Goal: Task Accomplishment & Management: Use online tool/utility

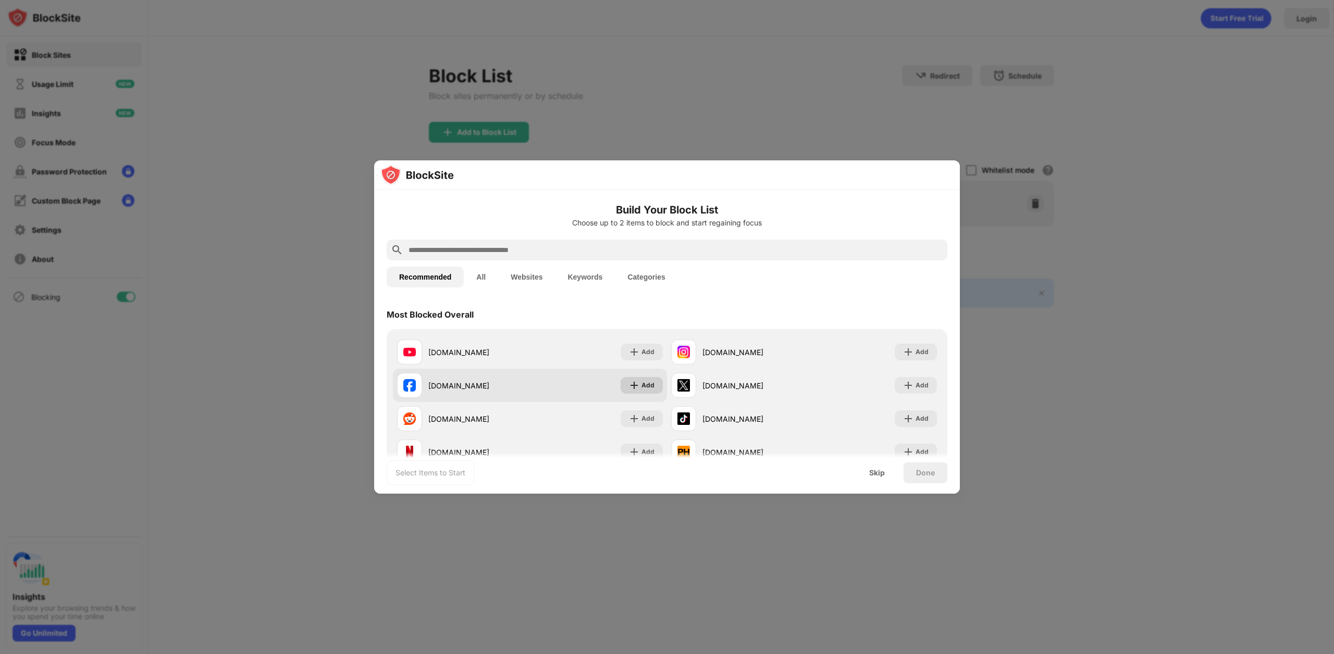
click at [647, 381] on div "Add" at bounding box center [647, 385] width 13 height 10
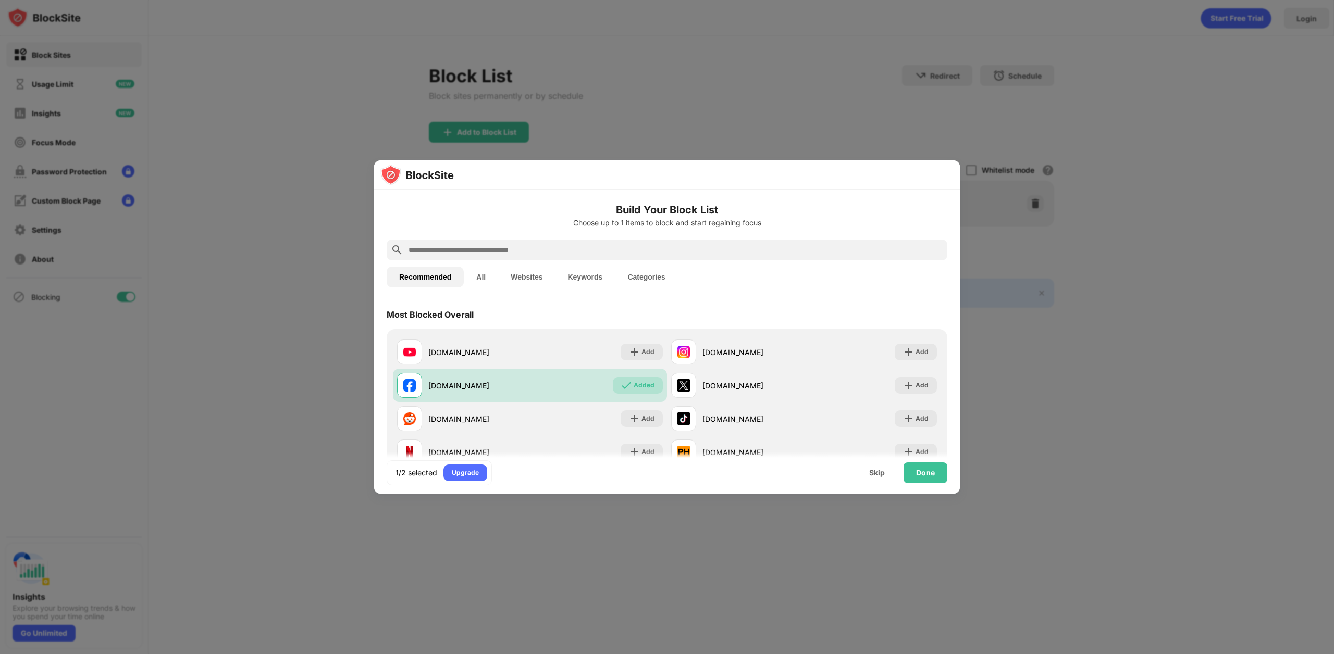
click at [484, 250] on input "text" at bounding box center [675, 250] width 536 height 13
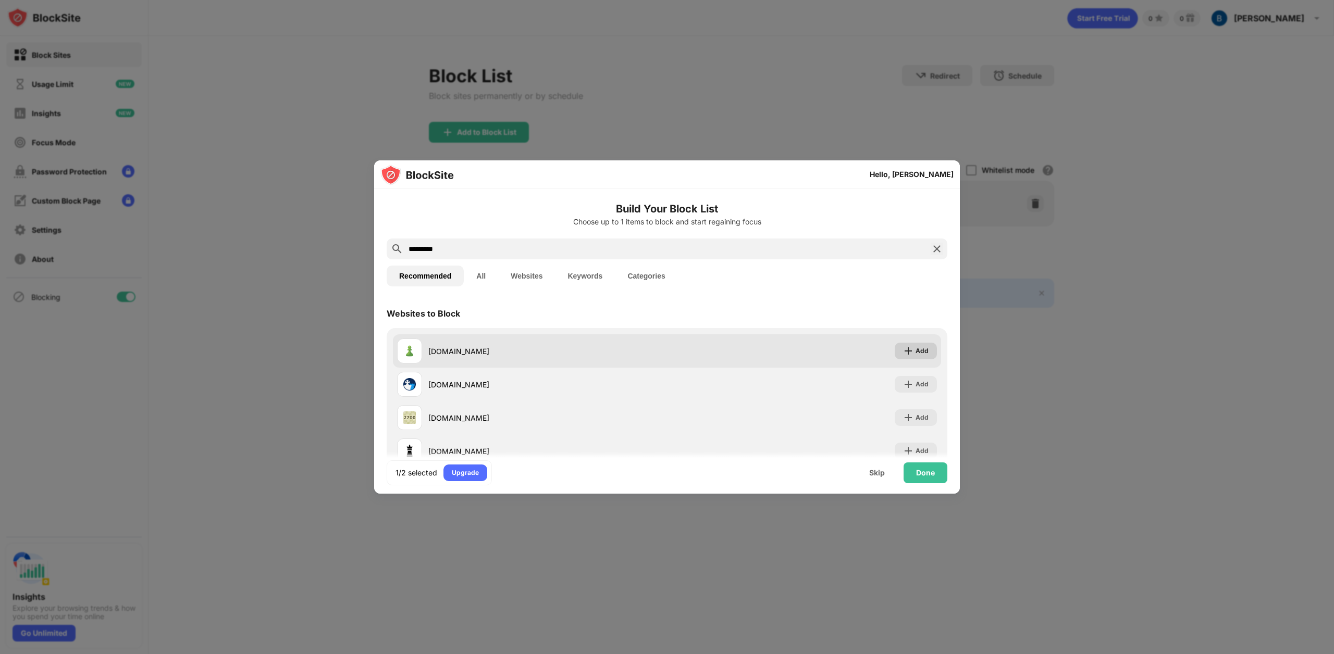
type input "*********"
click at [903, 349] on img at bounding box center [908, 351] width 10 height 10
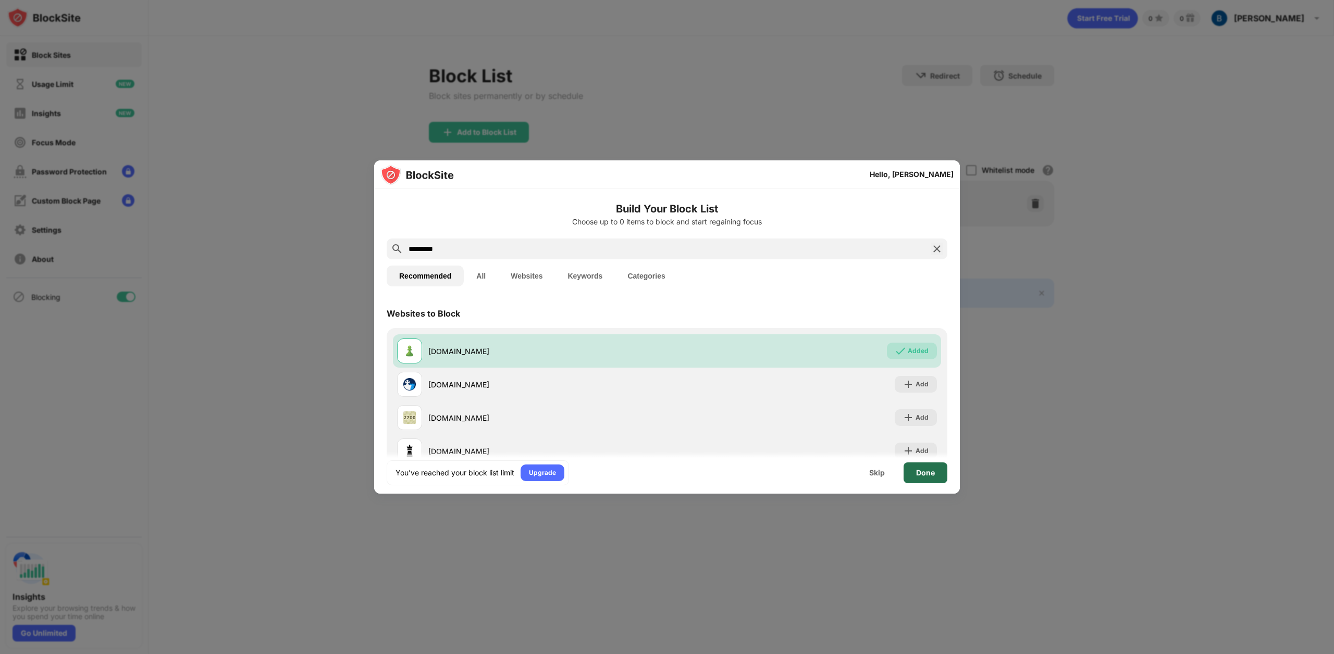
click at [922, 476] on div "Done" at bounding box center [925, 473] width 19 height 8
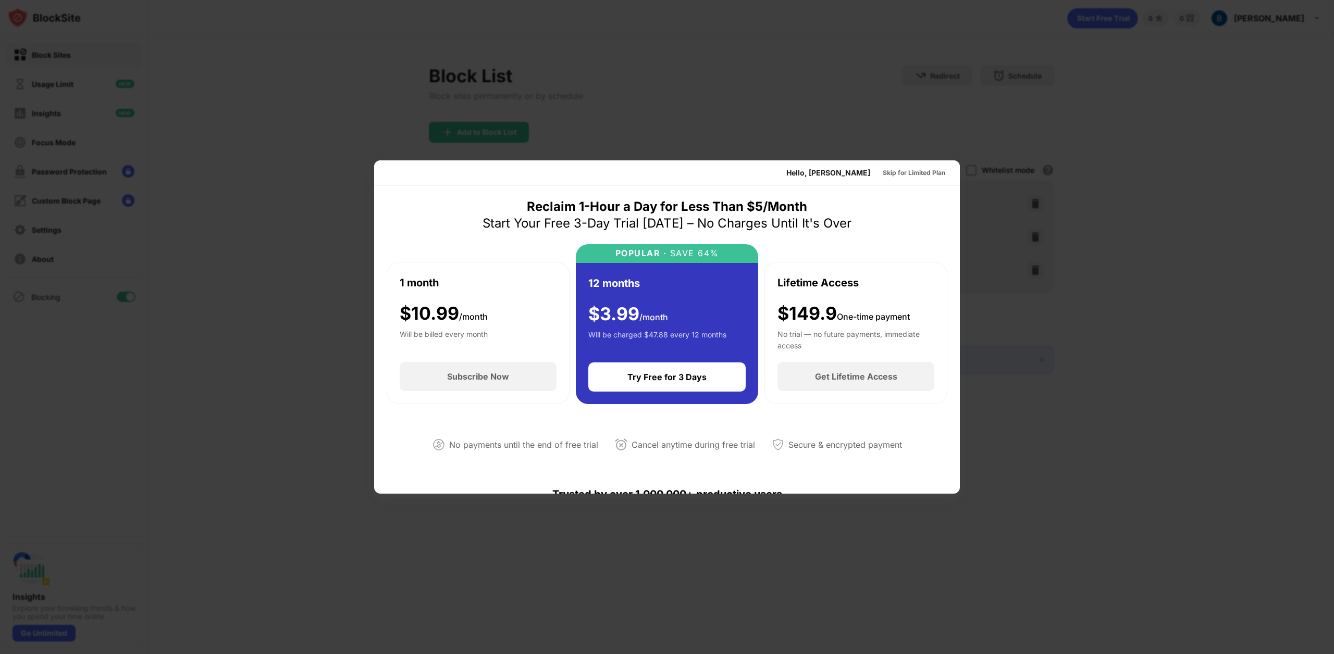
click at [959, 123] on div at bounding box center [667, 327] width 1334 height 654
click at [892, 171] on div "Skip for Limited Plan" at bounding box center [914, 173] width 63 height 10
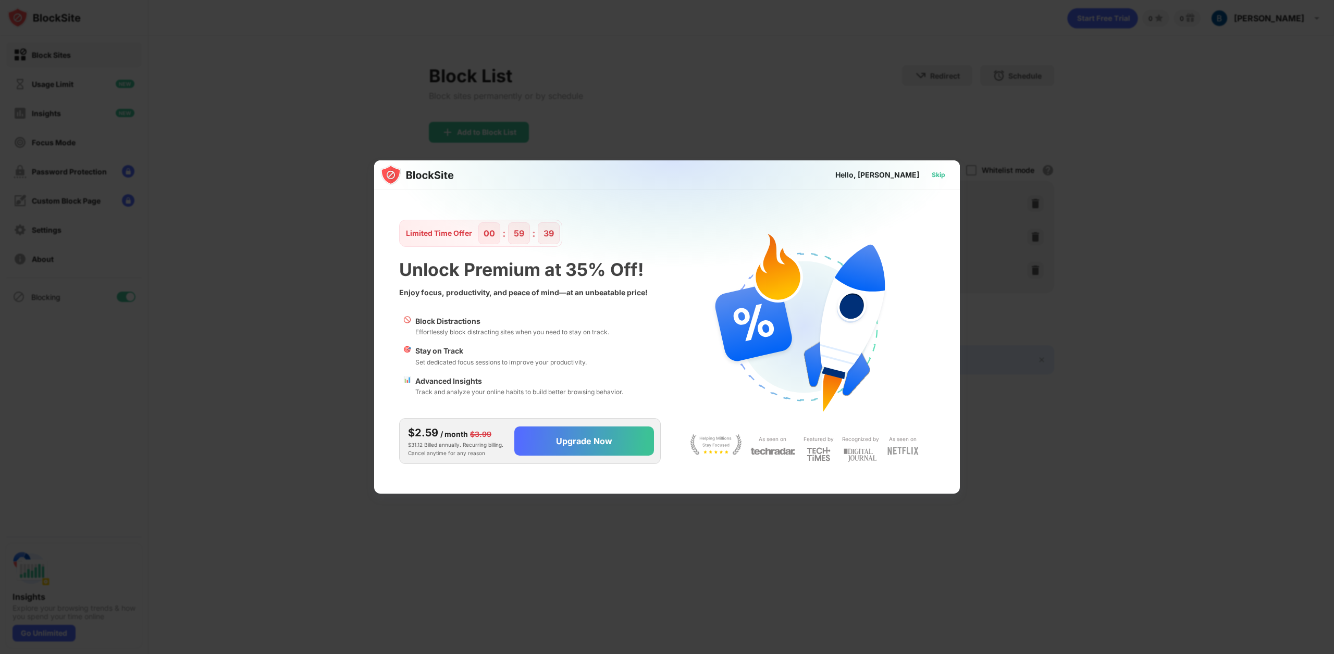
click at [949, 178] on div "Skip" at bounding box center [938, 175] width 30 height 17
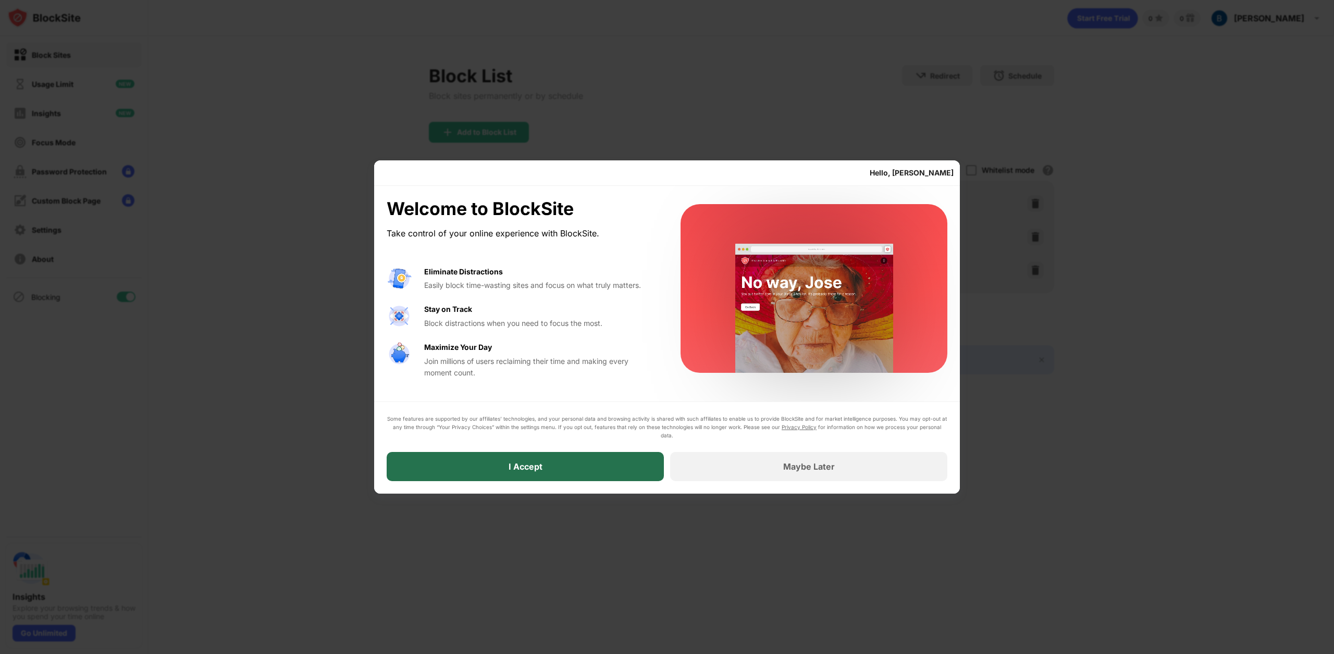
click at [581, 472] on div "I Accept" at bounding box center [525, 466] width 277 height 29
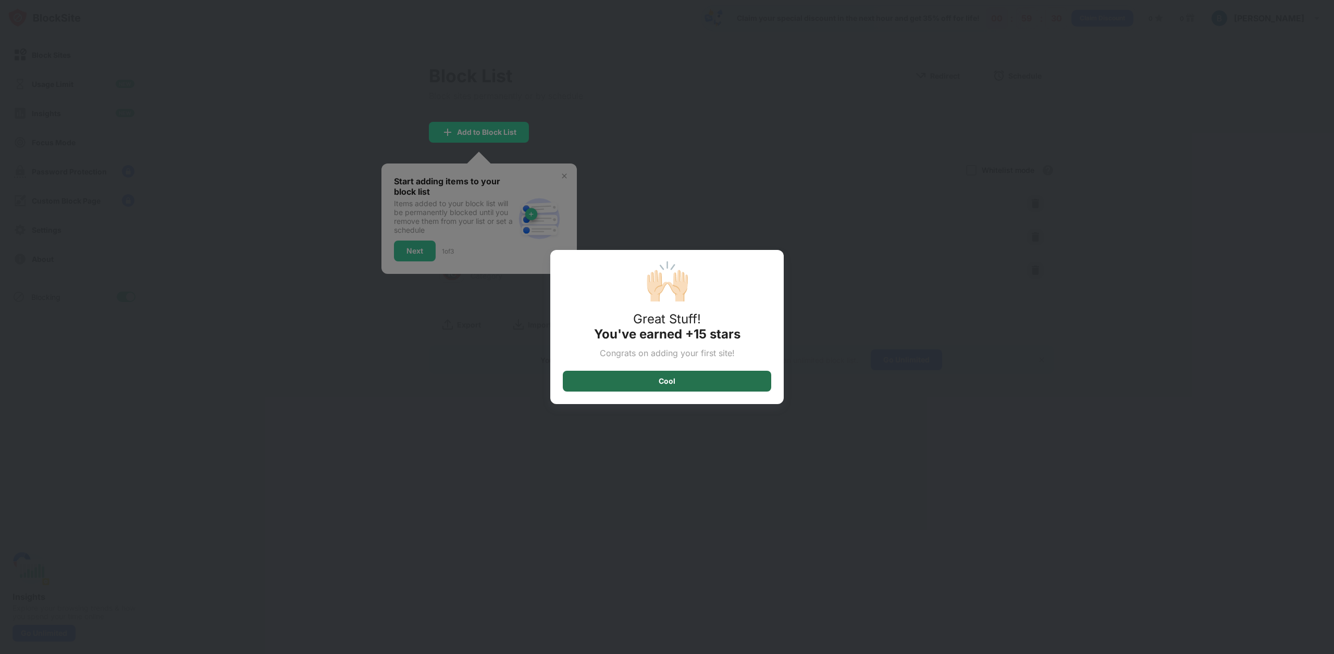
click at [646, 380] on div "Cool" at bounding box center [667, 381] width 208 height 21
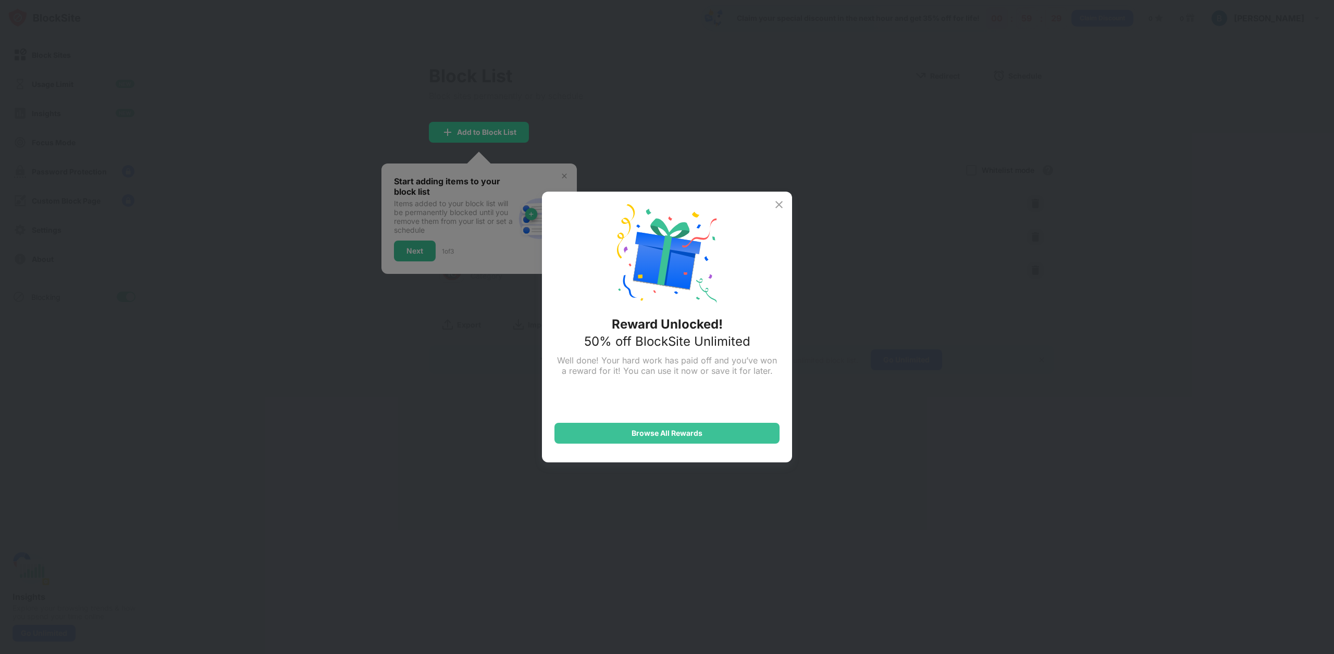
click at [419, 241] on div "Reward Unlocked! 50% off BlockSite Unlimited Well done! Your hard work has paid…" at bounding box center [667, 327] width 1334 height 654
click at [721, 429] on div "Browse All Rewards" at bounding box center [666, 433] width 225 height 21
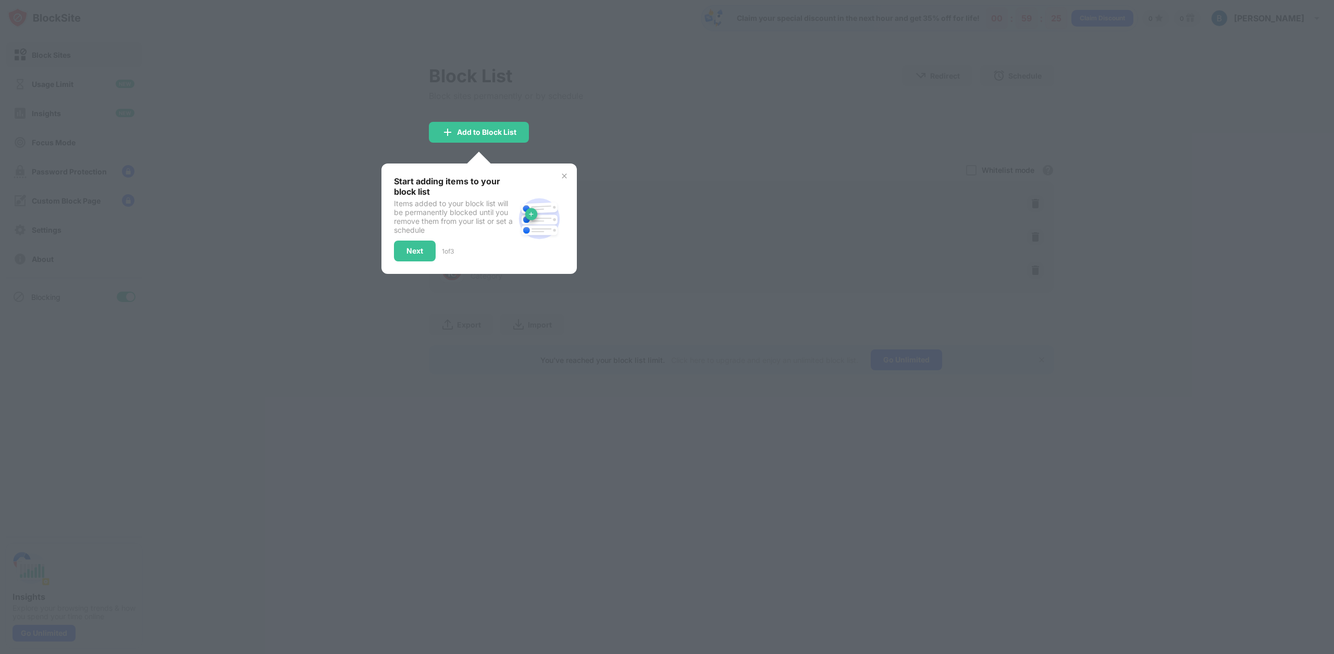
click at [562, 178] on img at bounding box center [564, 176] width 8 height 8
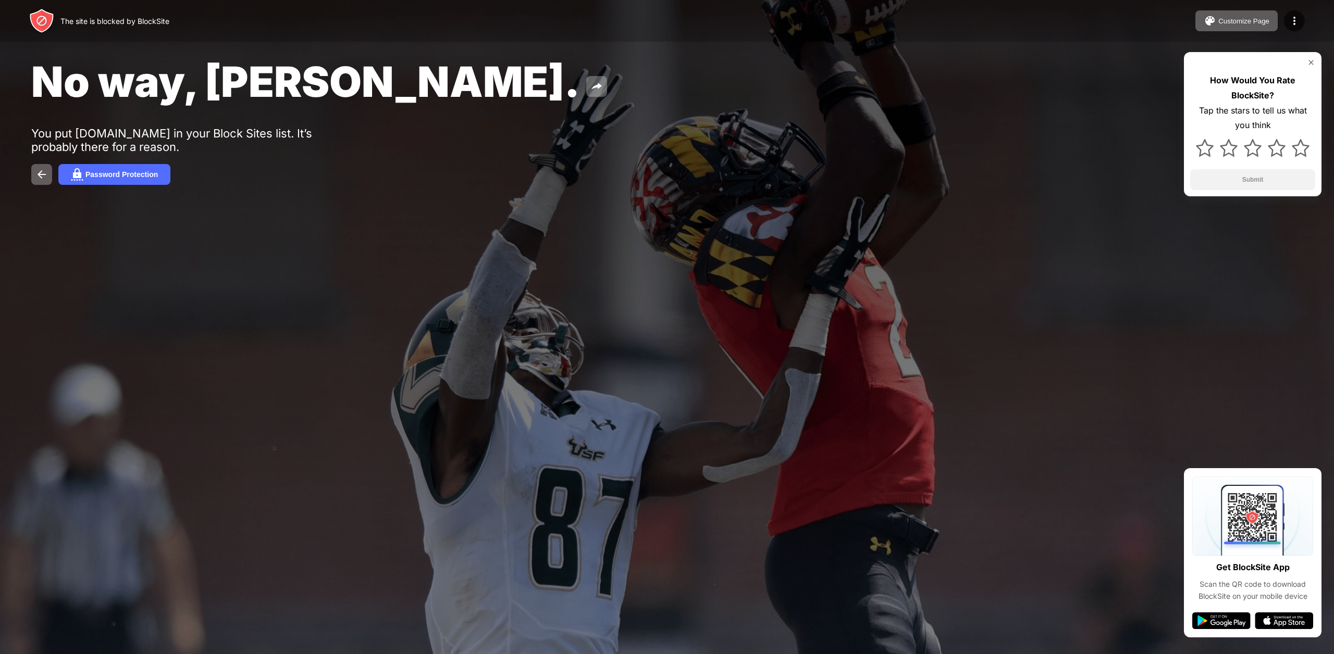
click at [141, 140] on div "You put facebook.com in your Block Sites list. It’s probably there for a reason." at bounding box center [192, 140] width 322 height 27
